Goal: Information Seeking & Learning: Get advice/opinions

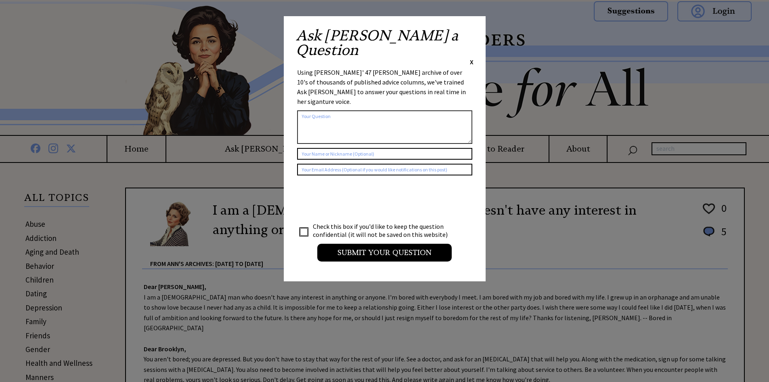
click at [476, 34] on div "Ask Ann a Question X Using Ann Landers' 47 vear archive of over 10's of thousan…" at bounding box center [385, 148] width 202 height 265
click at [473, 58] on span "X" at bounding box center [472, 62] width 4 height 8
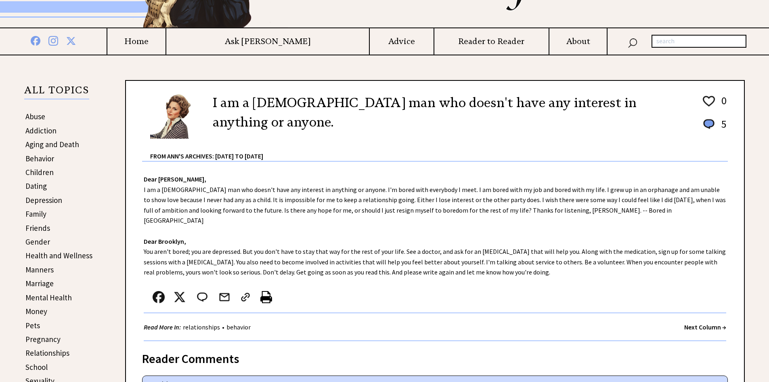
scroll to position [81, 0]
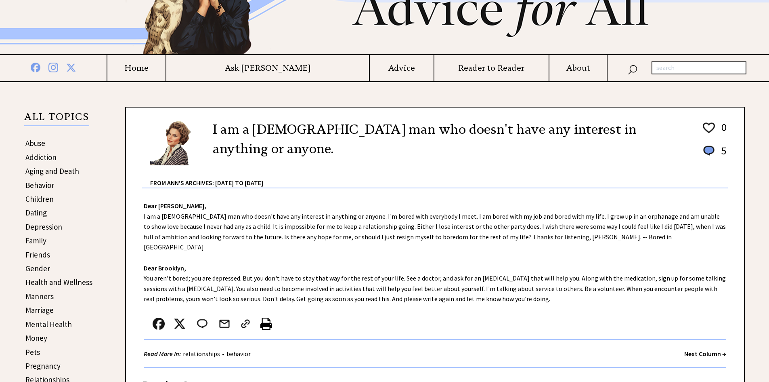
click at [39, 240] on link "Family" at bounding box center [35, 240] width 21 height 10
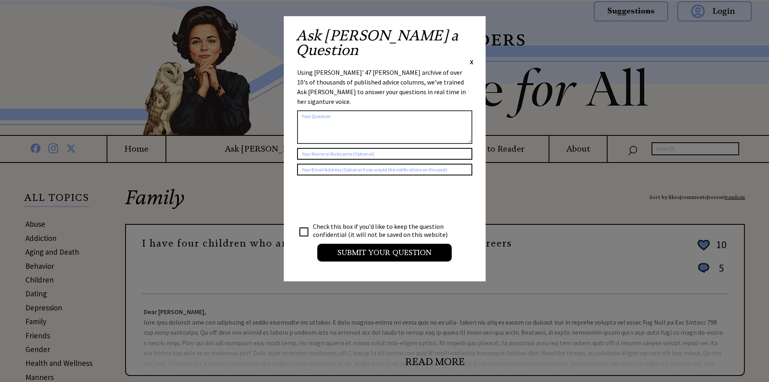
click at [467, 33] on div "Ask Ann a Question X" at bounding box center [385, 47] width 178 height 38
click at [472, 58] on span "X" at bounding box center [472, 62] width 4 height 8
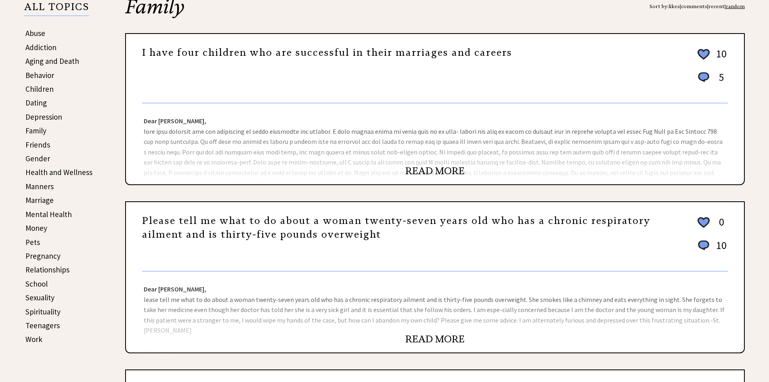
scroll to position [202, 0]
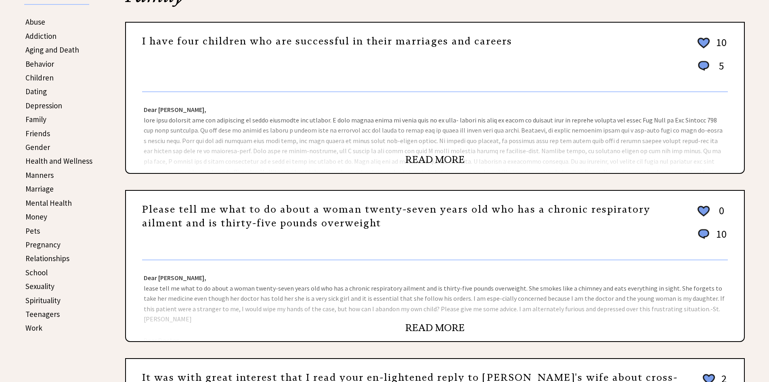
click at [413, 157] on link "READ MORE" at bounding box center [434, 159] width 59 height 12
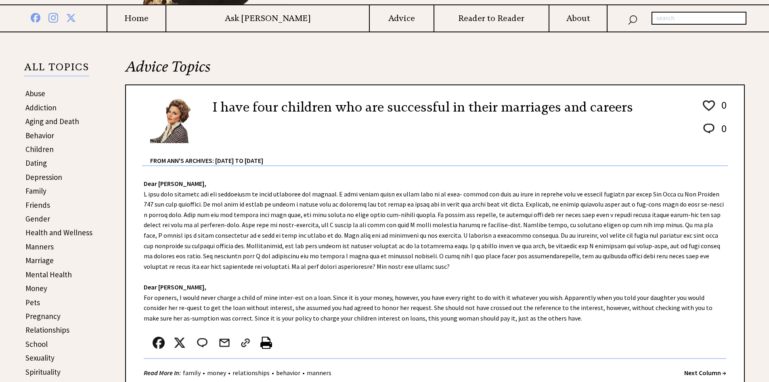
scroll to position [121, 0]
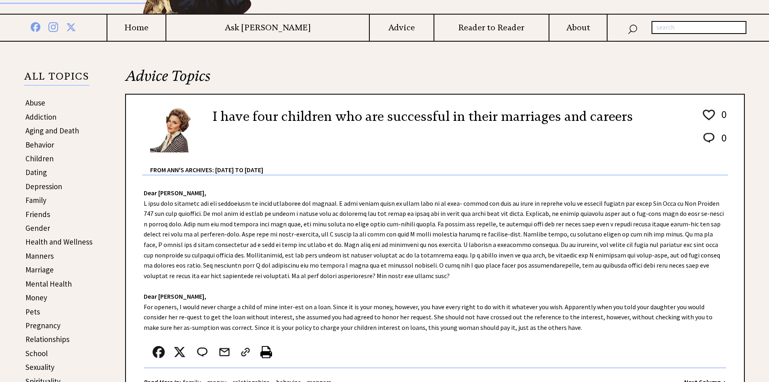
click at [41, 197] on link "Family" at bounding box center [35, 200] width 21 height 10
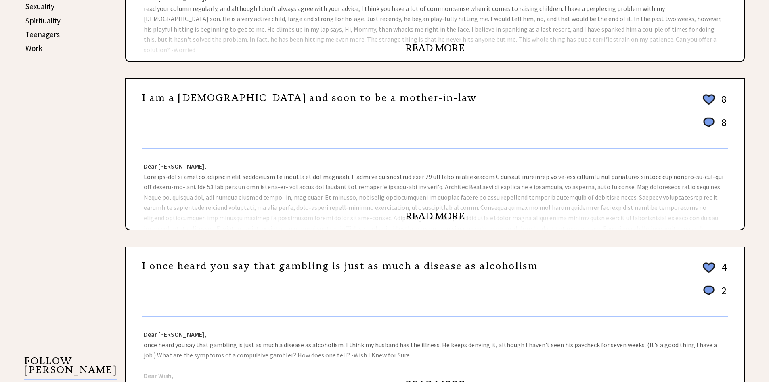
scroll to position [484, 0]
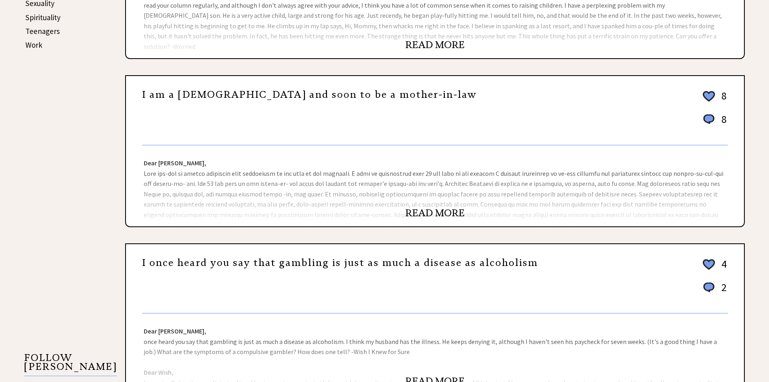
click at [420, 210] on link "READ MORE" at bounding box center [434, 213] width 59 height 12
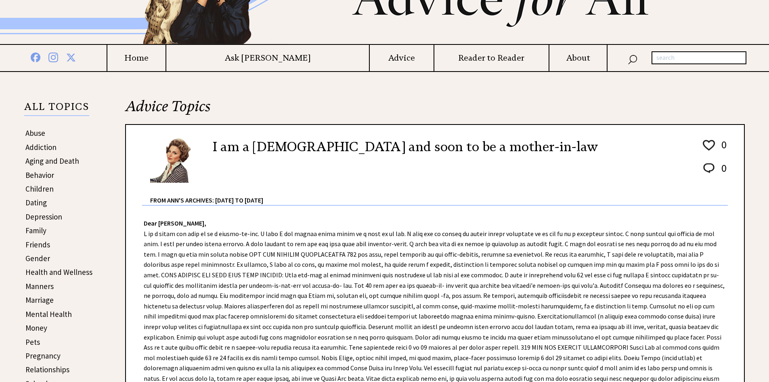
scroll to position [121, 0]
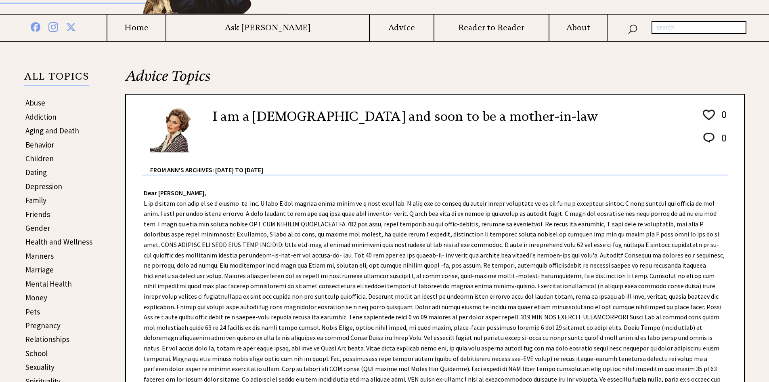
click at [41, 144] on link "Behavior" at bounding box center [39, 145] width 29 height 10
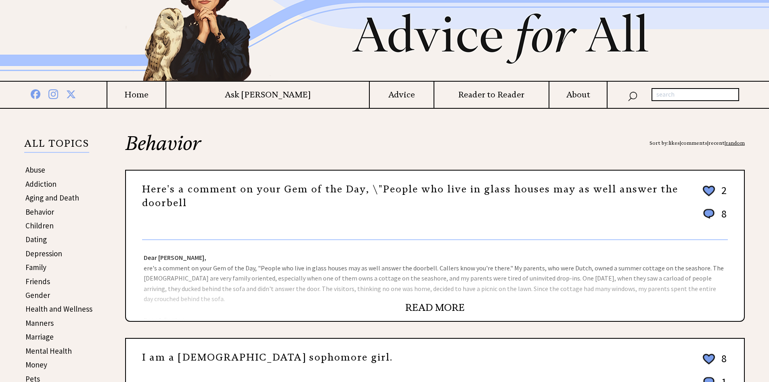
scroll to position [81, 0]
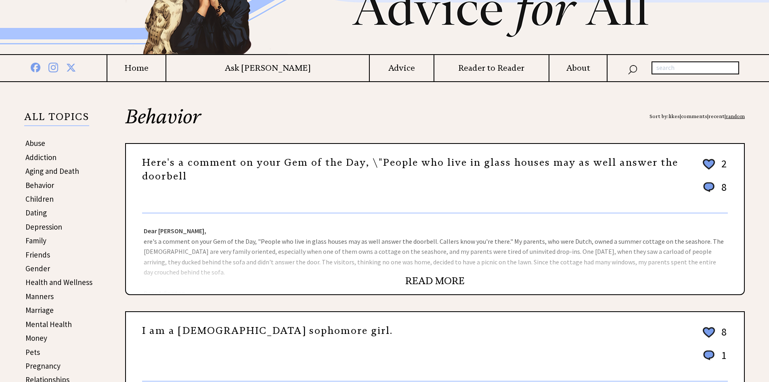
click at [446, 281] on link "READ MORE" at bounding box center [434, 281] width 59 height 12
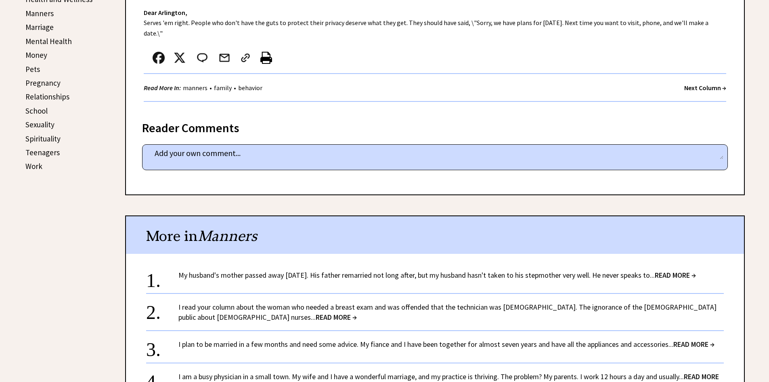
scroll to position [202, 0]
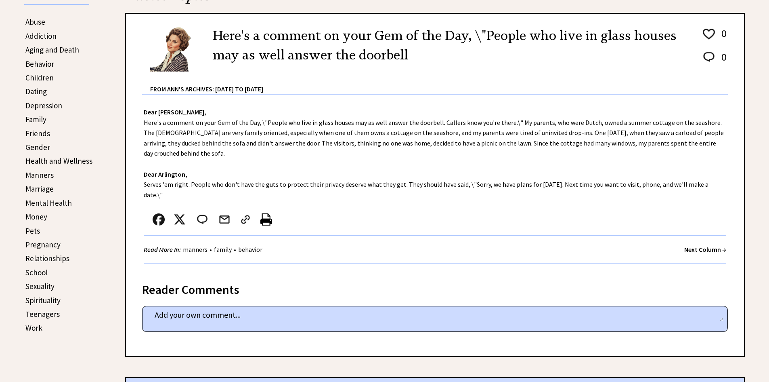
drag, startPoint x: 40, startPoint y: 117, endPoint x: 48, endPoint y: 118, distance: 8.9
click at [40, 117] on link "Family" at bounding box center [35, 119] width 21 height 10
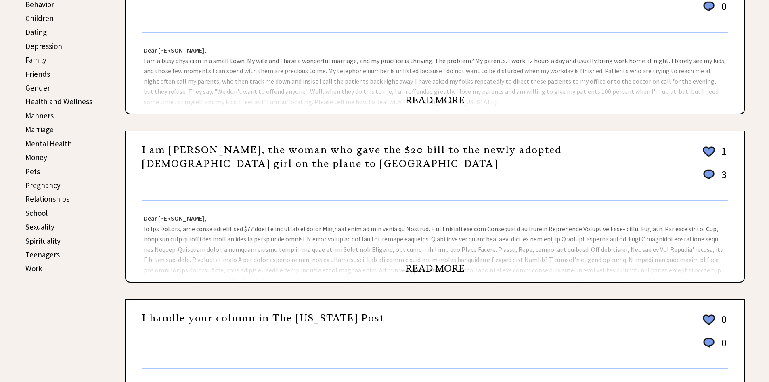
scroll to position [283, 0]
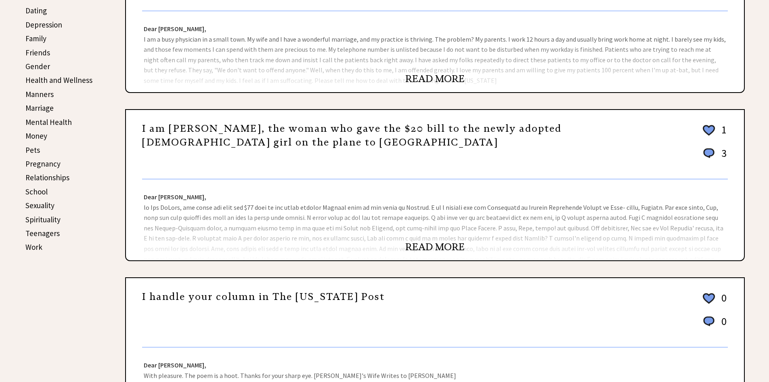
click at [443, 247] on link "READ MORE" at bounding box center [434, 247] width 59 height 12
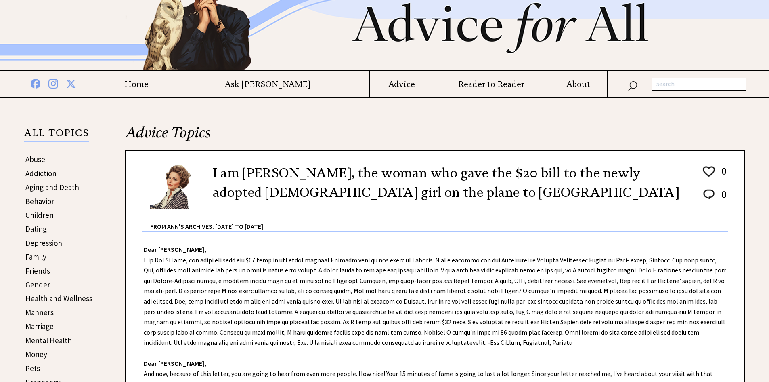
scroll to position [161, 0]
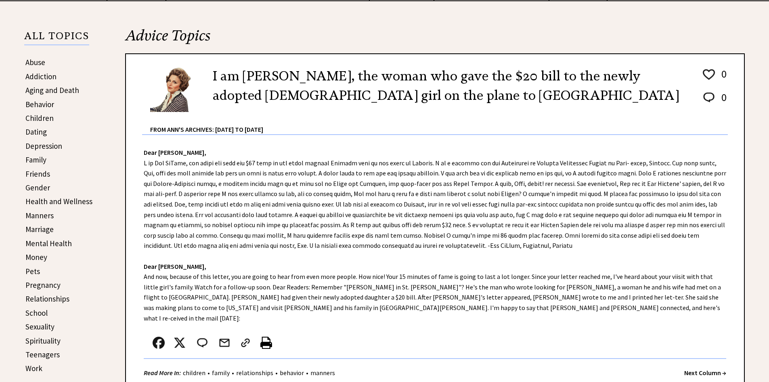
click at [48, 229] on link "Marriage" at bounding box center [39, 229] width 28 height 10
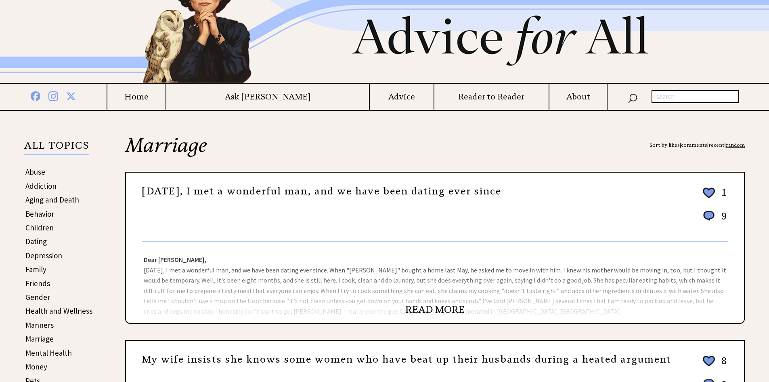
scroll to position [81, 0]
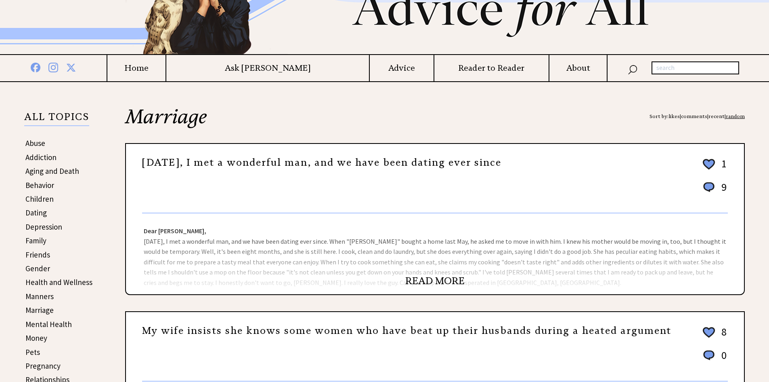
click at [425, 277] on link "READ MORE" at bounding box center [434, 281] width 59 height 12
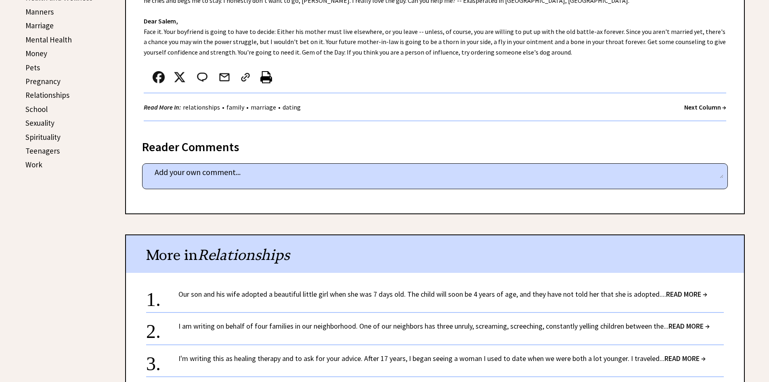
scroll to position [484, 0]
